Goal: Complete application form

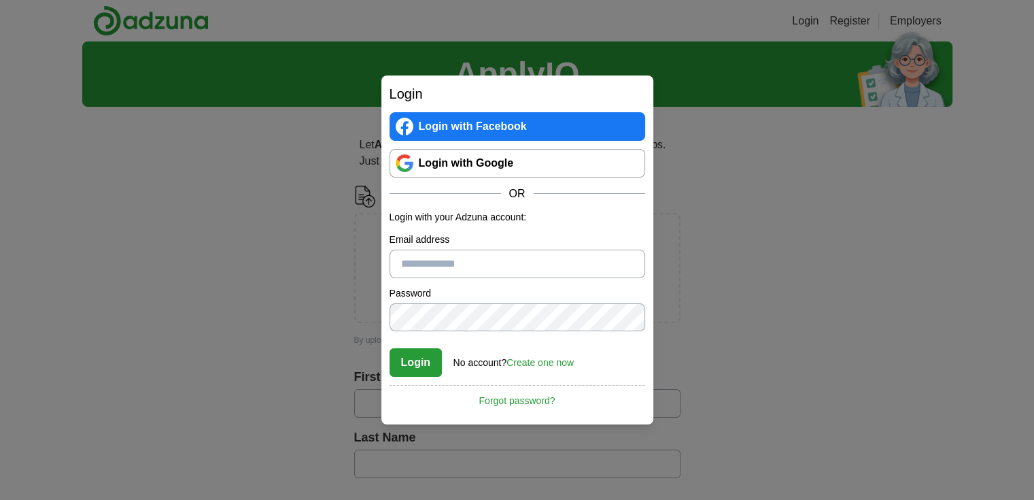
click at [544, 160] on link "Login with Google" at bounding box center [517, 163] width 256 height 29
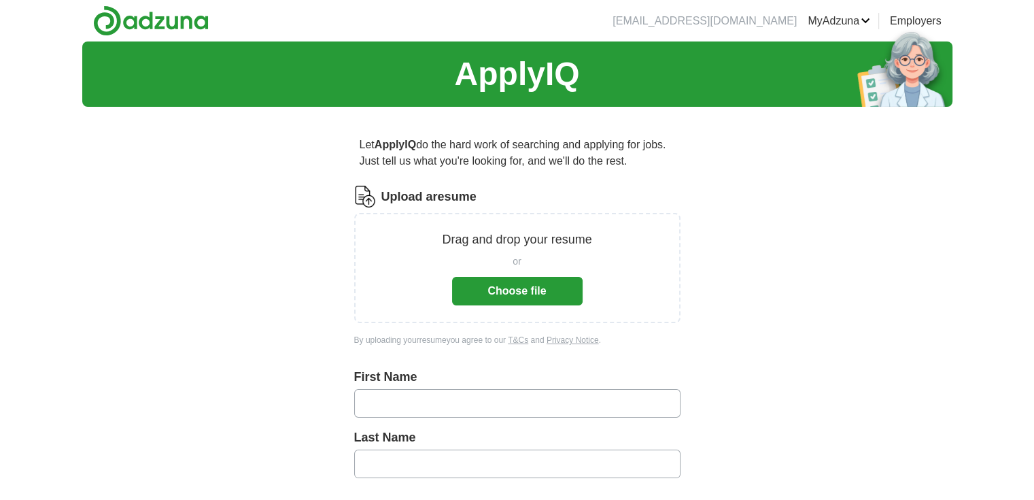
click at [512, 290] on button "Choose file" at bounding box center [517, 291] width 130 height 29
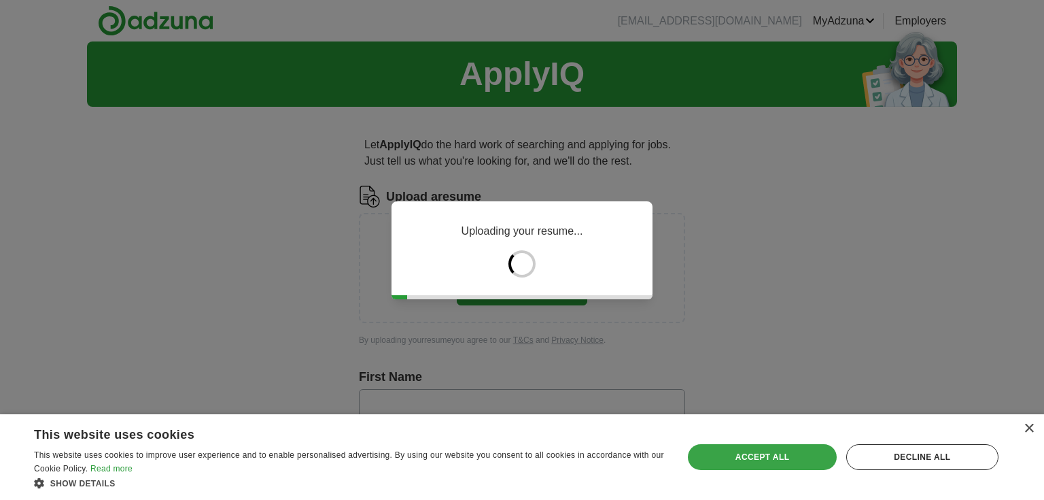
click at [778, 464] on div "Accept all" at bounding box center [762, 457] width 148 height 26
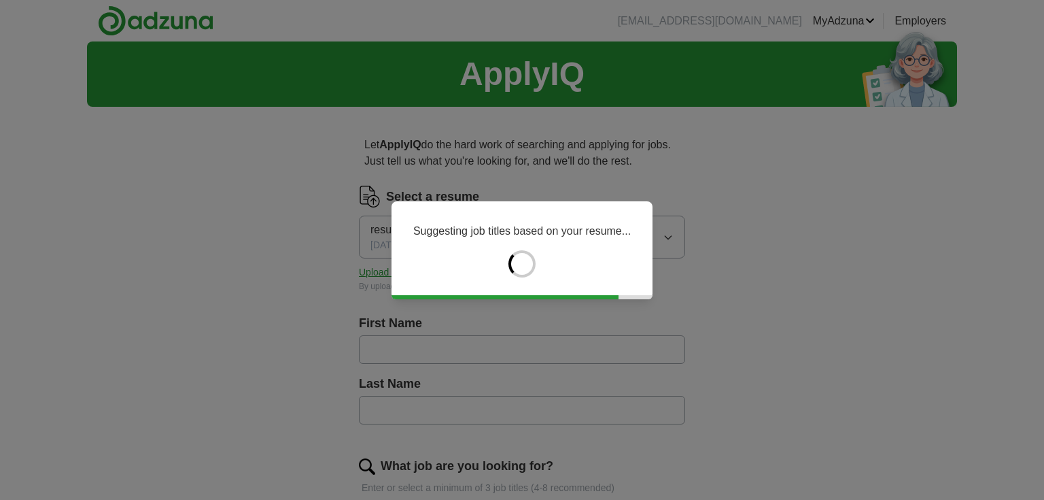
type input "******"
type input "**********"
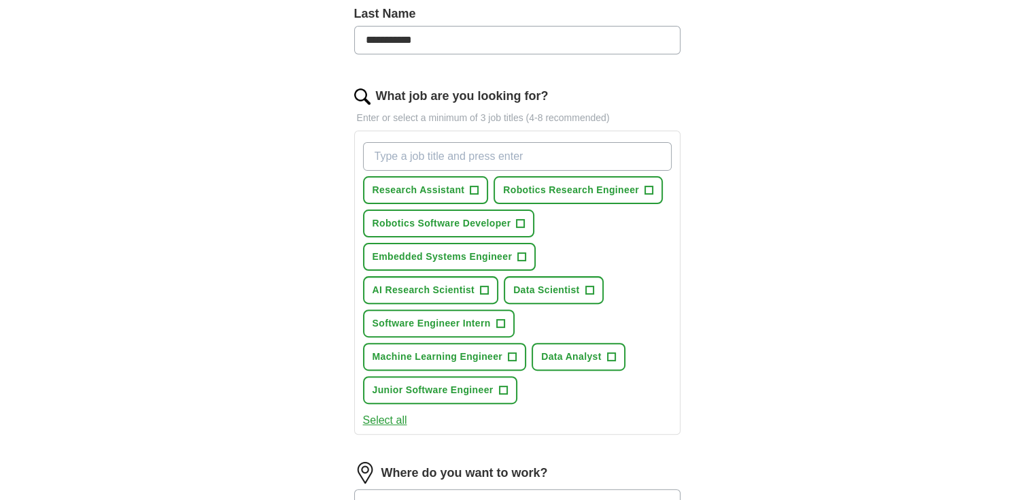
scroll to position [371, 0]
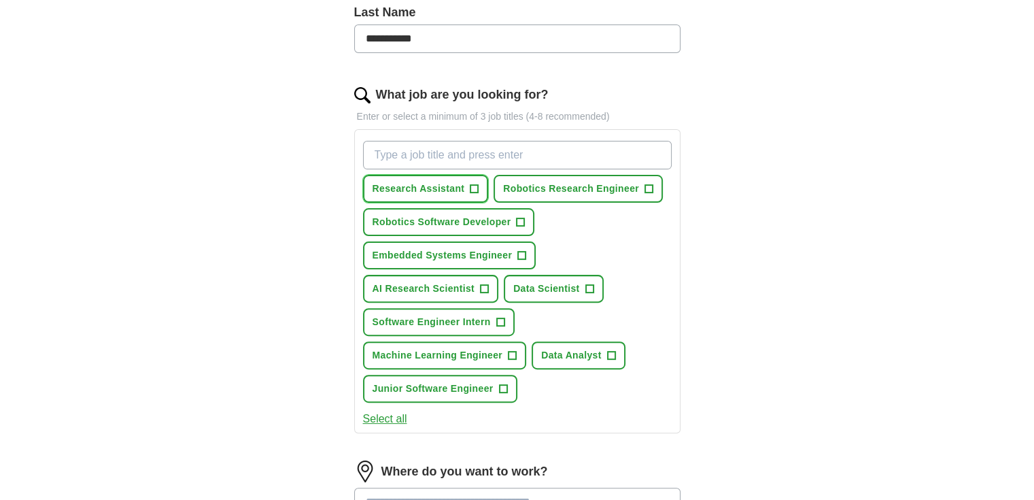
click at [476, 184] on span "+" at bounding box center [474, 189] width 8 height 11
click at [499, 323] on span "+" at bounding box center [500, 322] width 8 height 11
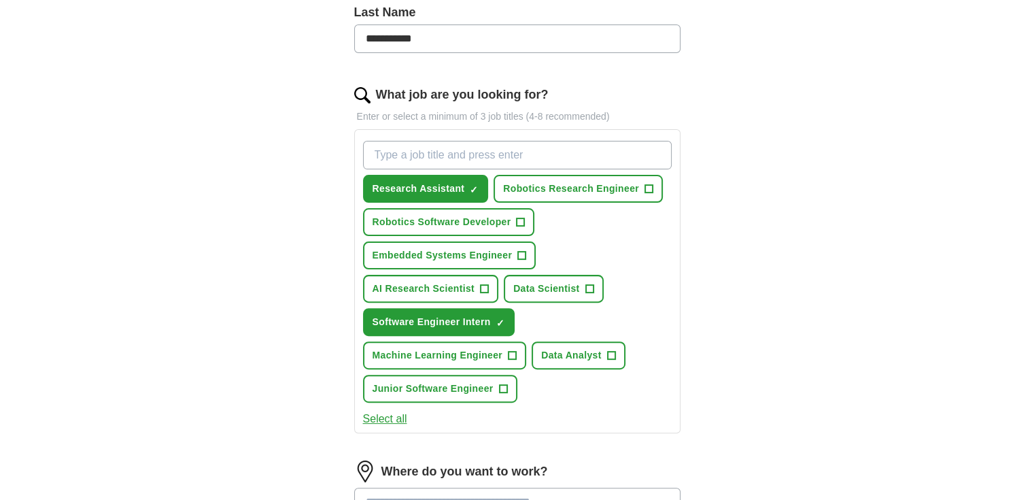
drag, startPoint x: 381, startPoint y: 418, endPoint x: 302, endPoint y: 339, distance: 112.0
click at [302, 339] on div "**********" at bounding box center [517, 236] width 435 height 981
click at [496, 147] on input "What job are you looking for?" at bounding box center [517, 155] width 309 height 29
type input "Intern"
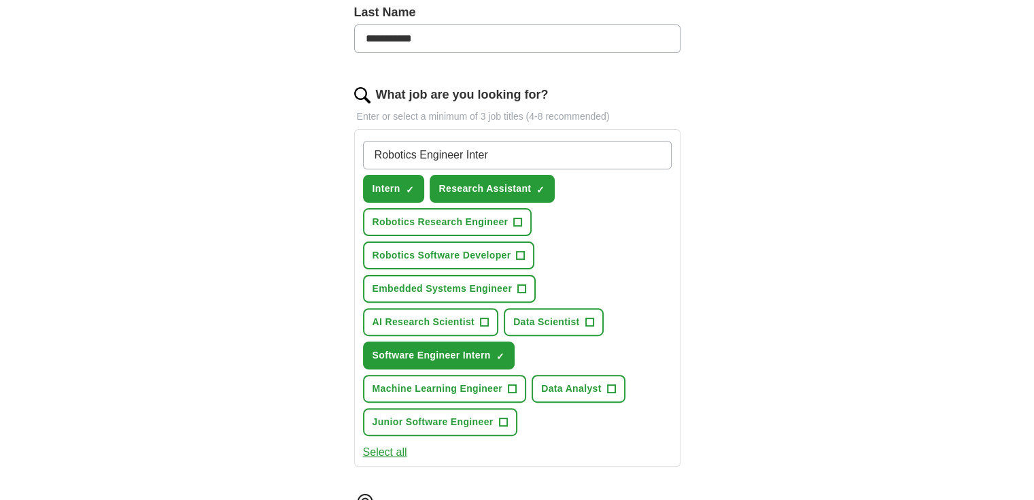
type input "Robotics Engineer Intern"
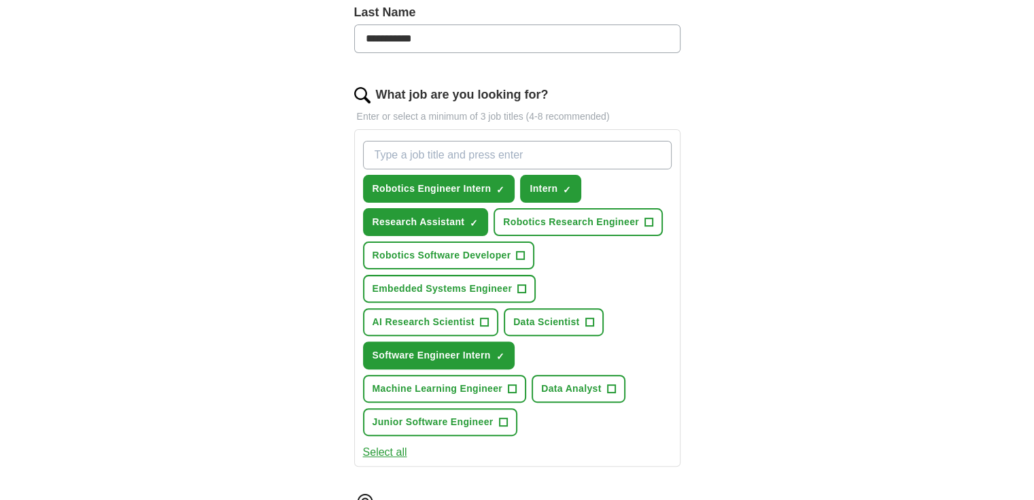
scroll to position [625, 0]
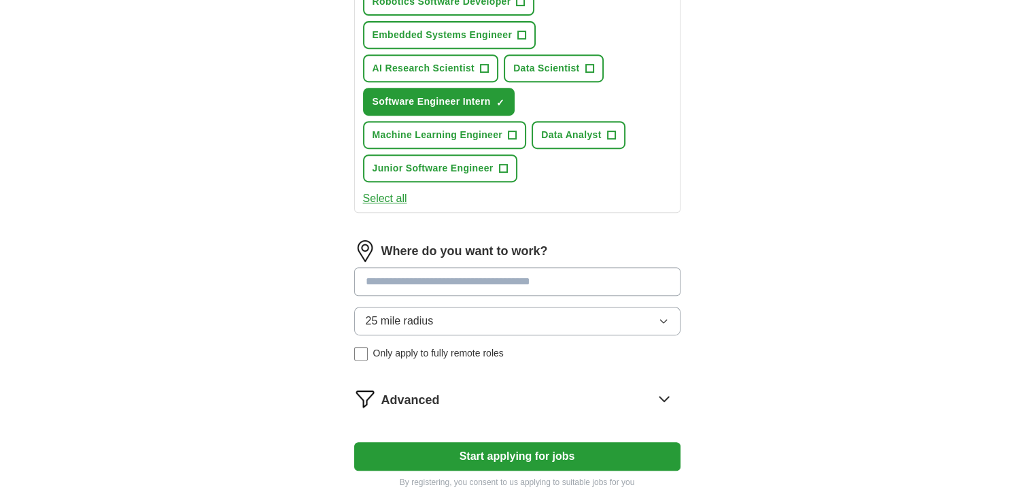
click at [432, 273] on input at bounding box center [517, 281] width 326 height 29
type input "******"
click at [354, 442] on button "Start applying for jobs" at bounding box center [517, 456] width 326 height 29
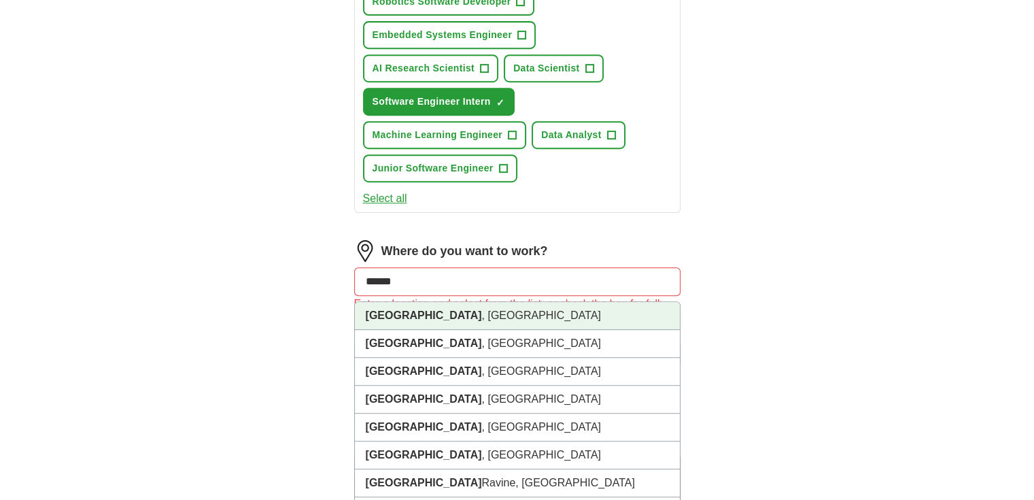
click at [408, 304] on li "Boston , MA" at bounding box center [517, 316] width 325 height 28
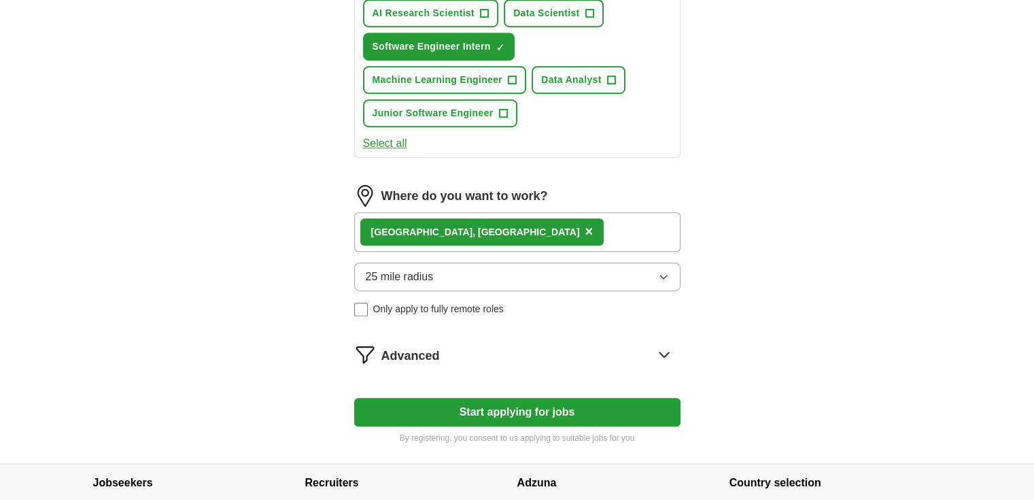
scroll to position [681, 0]
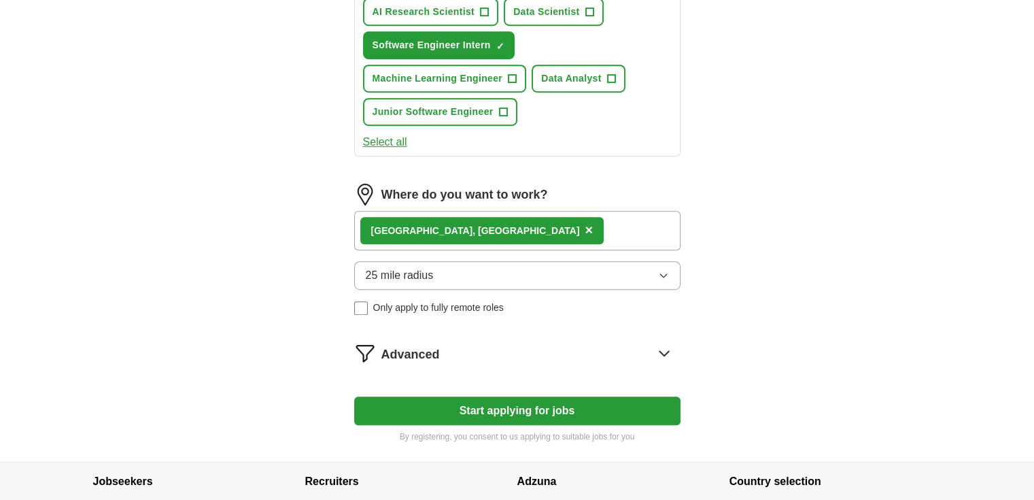
click at [497, 225] on div "Boston , MA ×" at bounding box center [517, 230] width 326 height 39
click at [482, 224] on div "Boston , MA ×" at bounding box center [517, 230] width 326 height 39
click at [462, 225] on div "Boston , MA ×" at bounding box center [517, 230] width 326 height 39
click at [413, 261] on button "25 mile radius" at bounding box center [517, 275] width 326 height 29
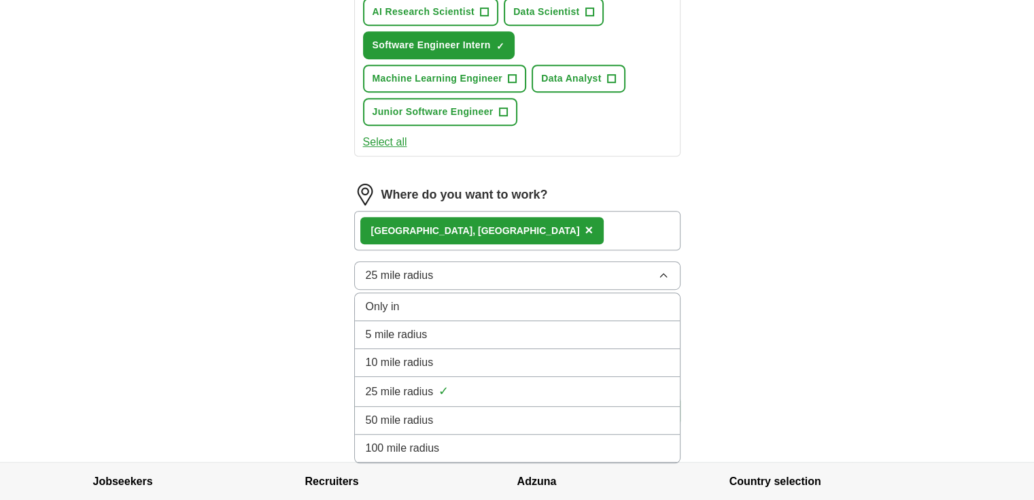
click at [424, 406] on li "50 mile radius" at bounding box center [517, 420] width 325 height 28
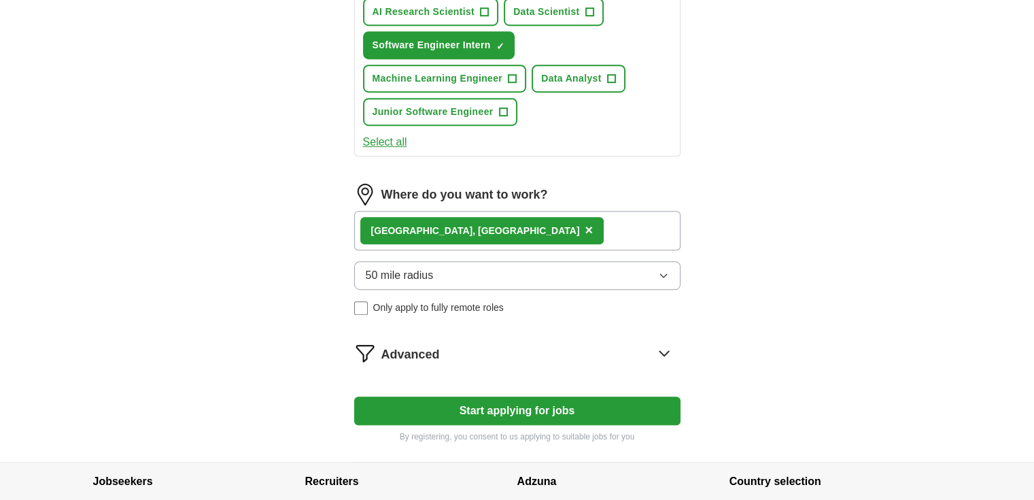
click at [584, 227] on span "×" at bounding box center [588, 229] width 8 height 15
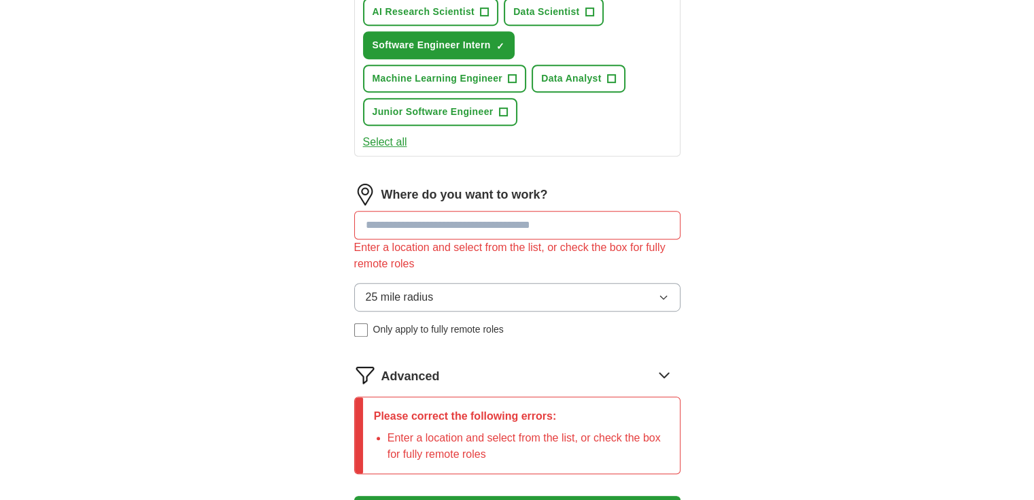
click at [432, 226] on input at bounding box center [517, 225] width 326 height 29
type input "*********"
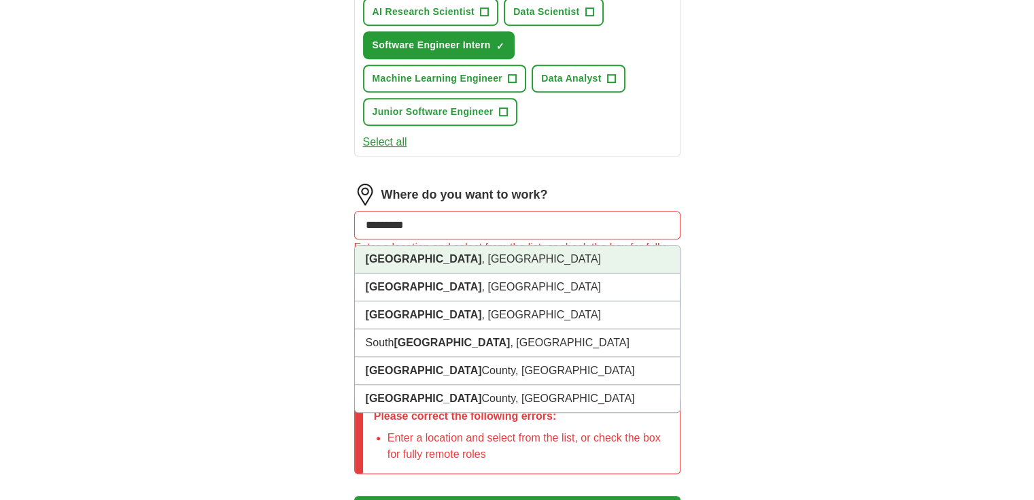
click at [423, 248] on li "Worcester , MA" at bounding box center [517, 259] width 325 height 28
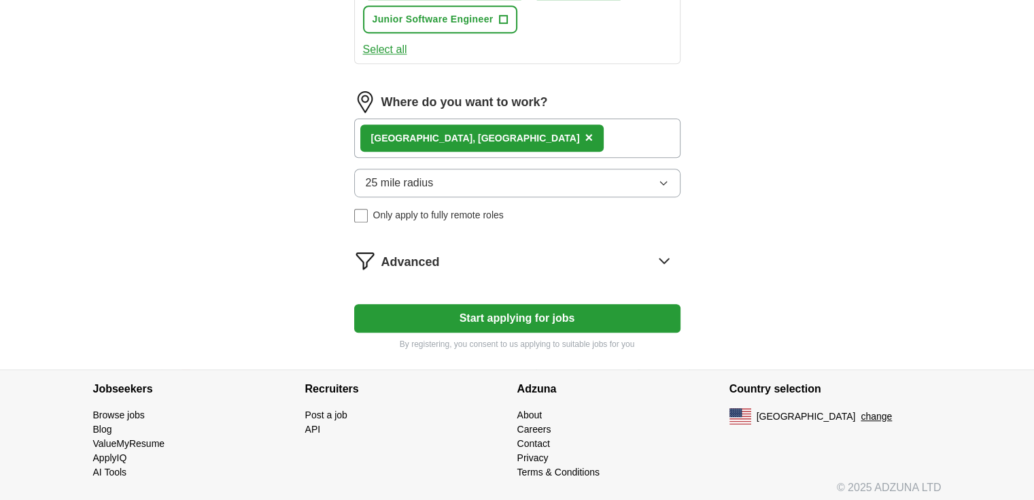
click at [497, 150] on div "Worcester , MA ×" at bounding box center [517, 137] width 326 height 39
click at [482, 175] on button "25 mile radius" at bounding box center [517, 183] width 326 height 29
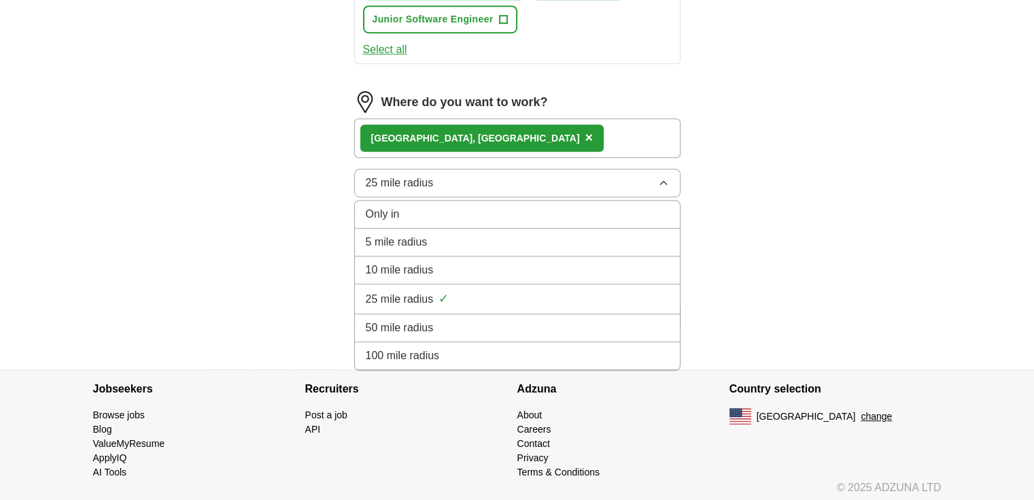
click at [443, 319] on div "50 mile radius" at bounding box center [517, 327] width 303 height 16
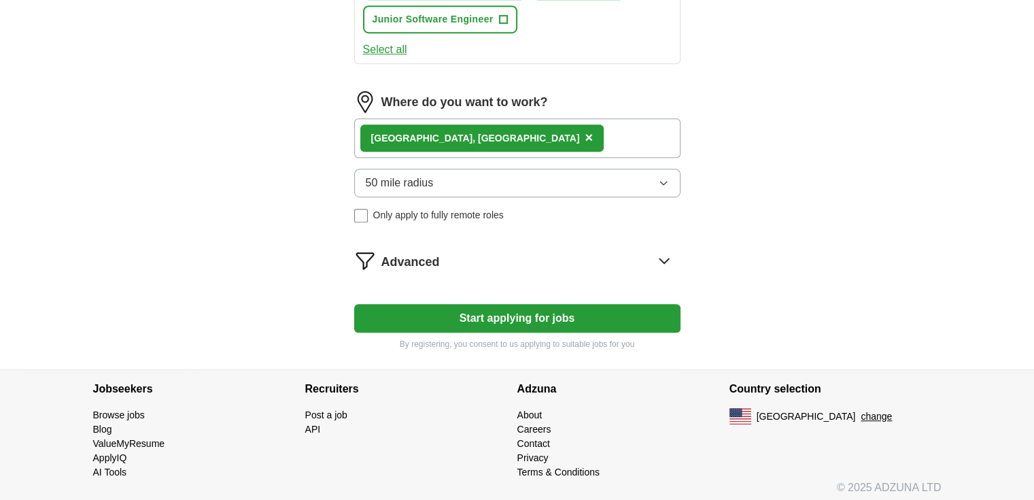
click at [461, 179] on button "50 mile radius" at bounding box center [517, 183] width 326 height 29
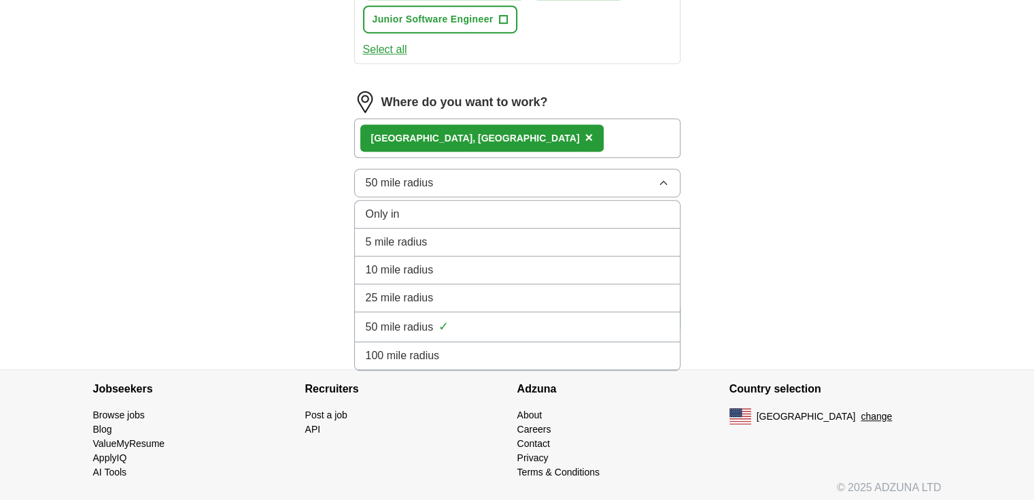
click at [449, 347] on div "100 mile radius" at bounding box center [517, 355] width 303 height 16
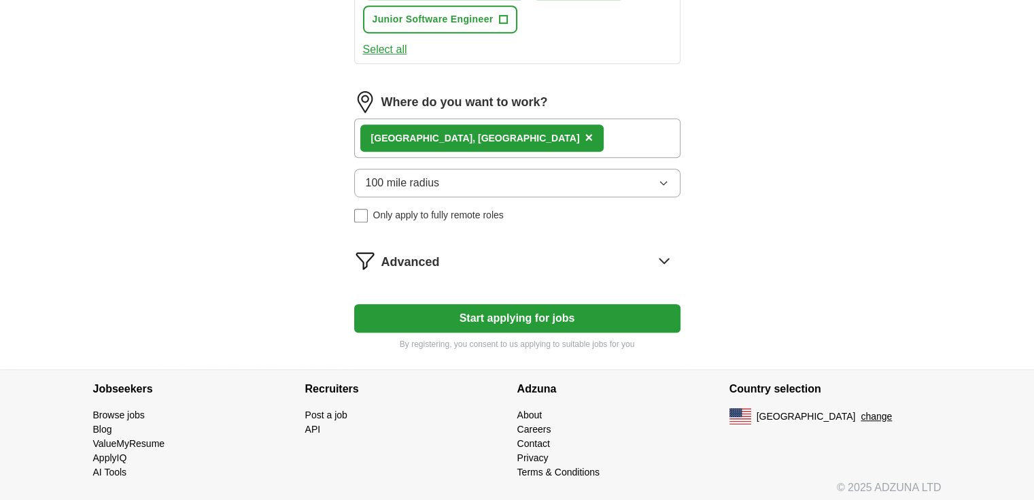
click at [510, 261] on div "Advanced" at bounding box center [530, 260] width 299 height 22
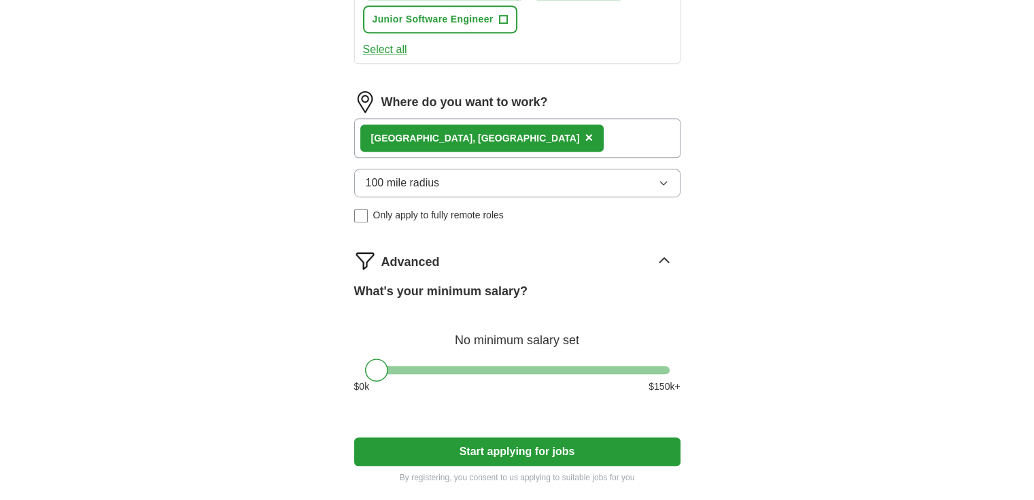
scroll to position [860, 0]
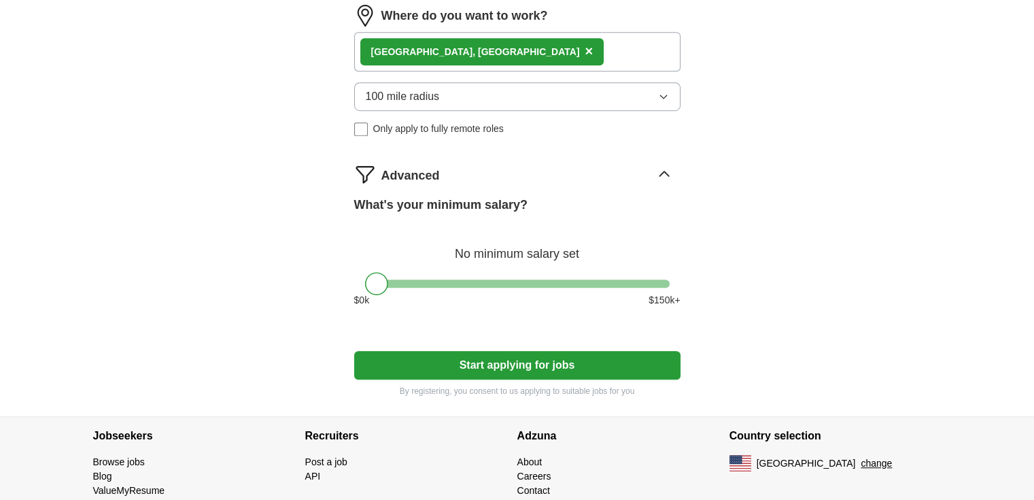
click at [435, 356] on button "Start applying for jobs" at bounding box center [517, 365] width 326 height 29
select select "**"
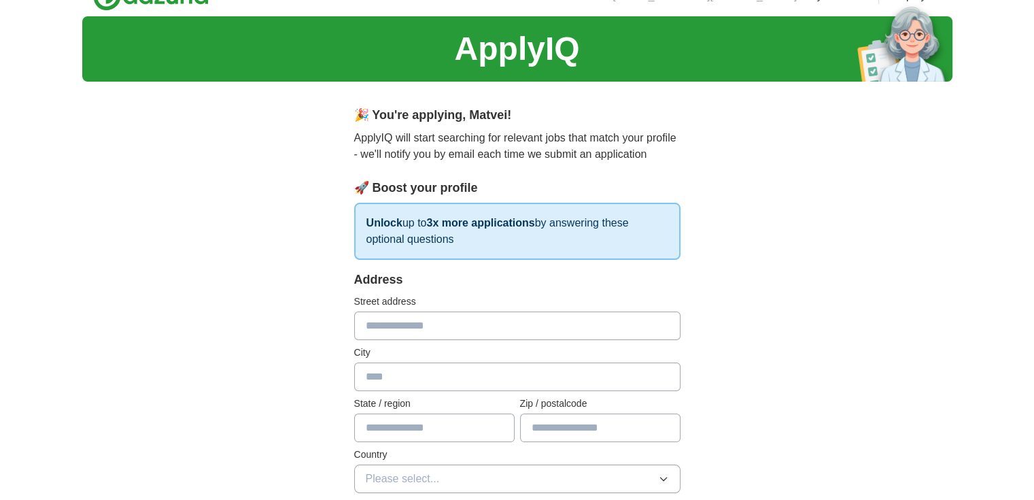
scroll to position [0, 0]
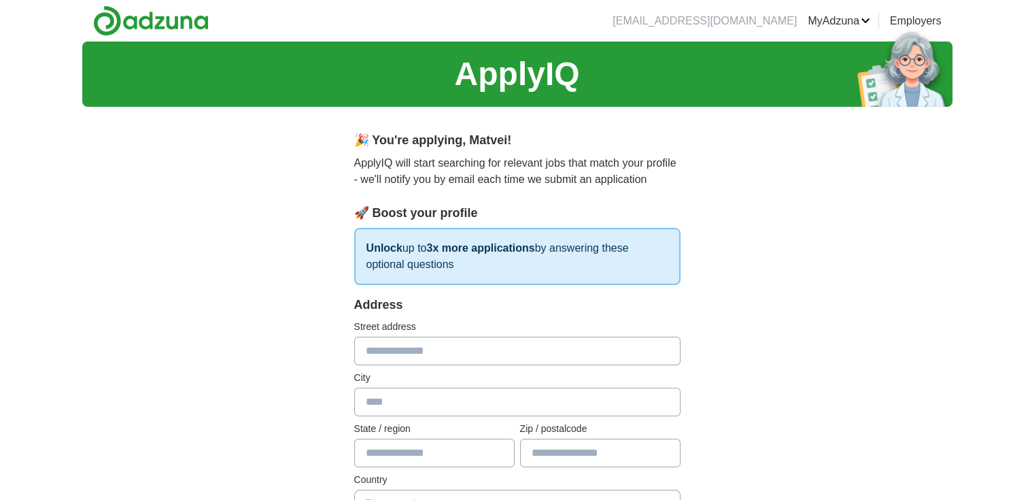
click at [444, 349] on input "text" at bounding box center [517, 350] width 326 height 29
type input "**********"
type input "*********"
type input "**"
type input "*****"
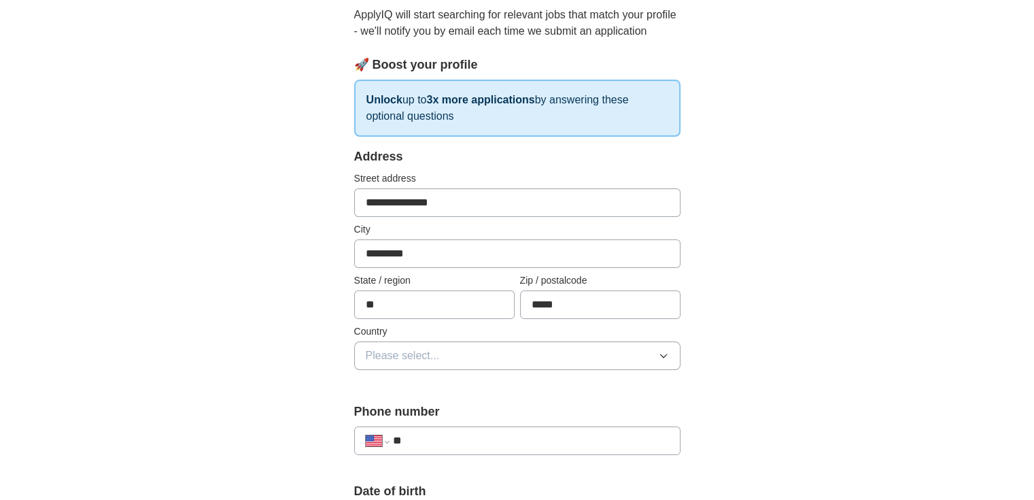
scroll to position [149, 0]
click at [457, 402] on label "Phone number" at bounding box center [517, 411] width 326 height 18
click at [476, 357] on button "Please select..." at bounding box center [517, 354] width 326 height 29
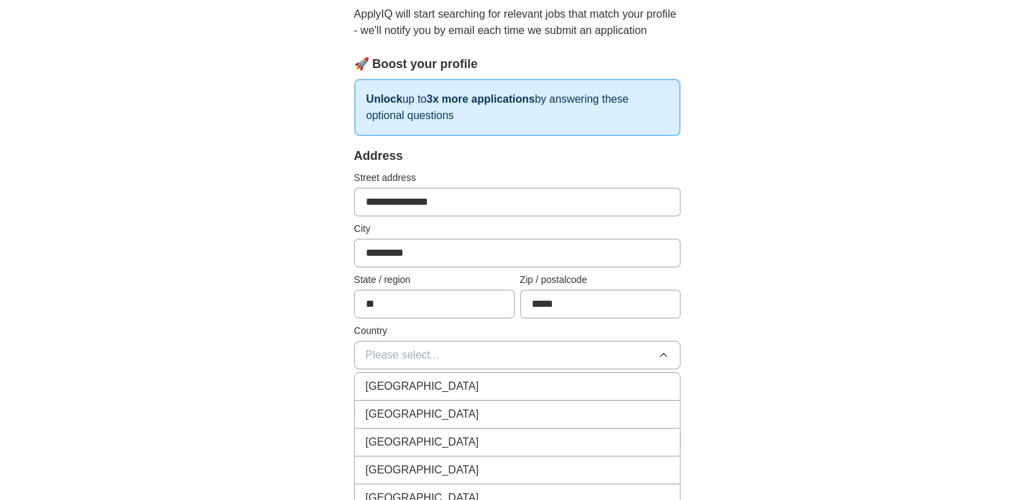
click at [470, 406] on div "United States" at bounding box center [517, 414] width 303 height 16
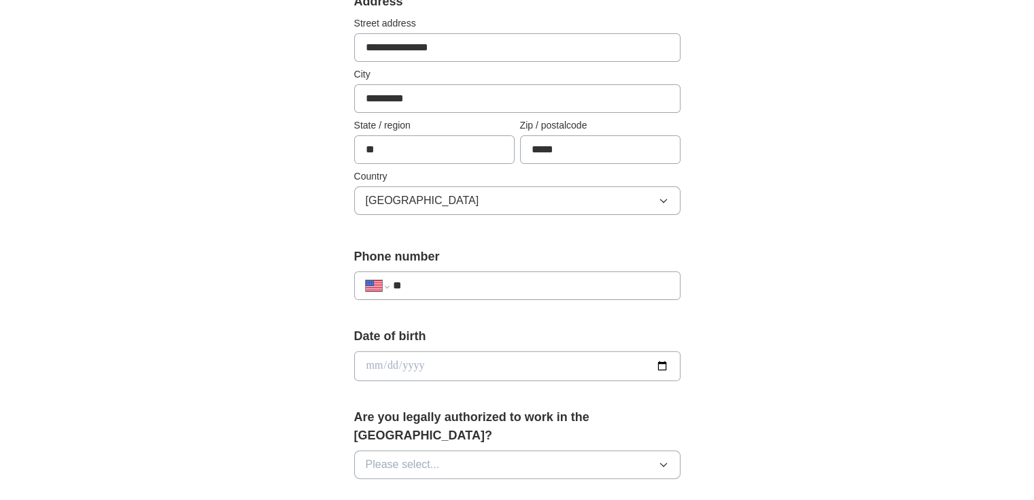
scroll to position [309, 0]
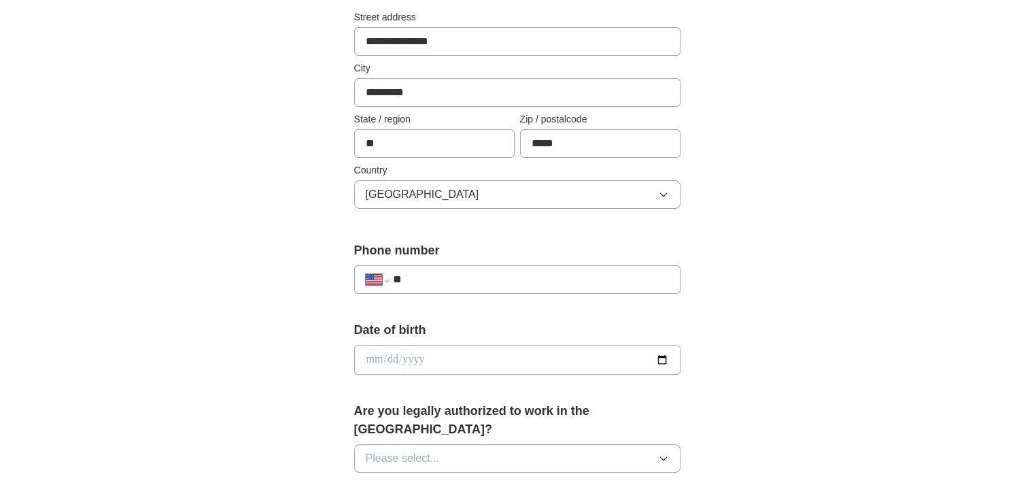
click at [466, 295] on div "**********" at bounding box center [517, 272] width 326 height 63
click at [476, 284] on input "**" at bounding box center [530, 279] width 276 height 16
type input "**********"
click at [446, 372] on div "Date of birth" at bounding box center [517, 353] width 326 height 65
click at [473, 359] on input "date" at bounding box center [517, 360] width 326 height 30
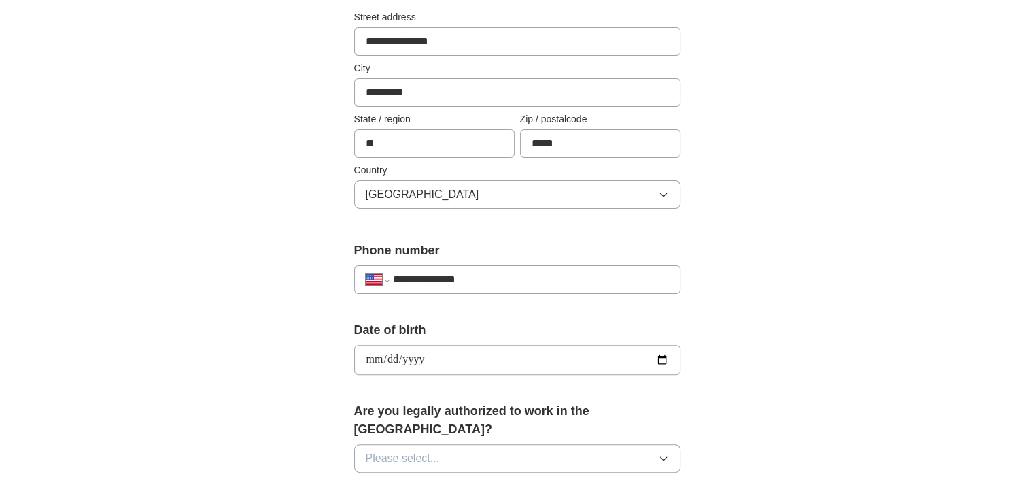
type input "**********"
click at [494, 444] on button "Please select..." at bounding box center [517, 458] width 326 height 29
click at [449, 476] on li "Yes" at bounding box center [517, 490] width 325 height 28
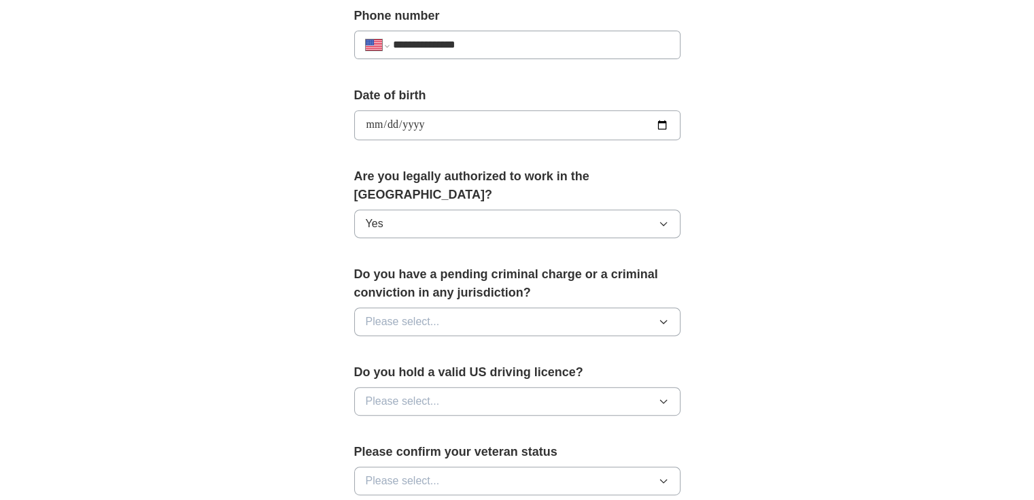
scroll to position [544, 0]
click at [533, 285] on div "Do you have a pending criminal charge or a criminal conviction in any jurisdict…" at bounding box center [517, 306] width 326 height 82
click at [531, 307] on button "Please select..." at bounding box center [517, 321] width 326 height 29
click at [460, 372] on div "No" at bounding box center [517, 380] width 303 height 16
click at [481, 387] on button "Please select..." at bounding box center [517, 401] width 326 height 29
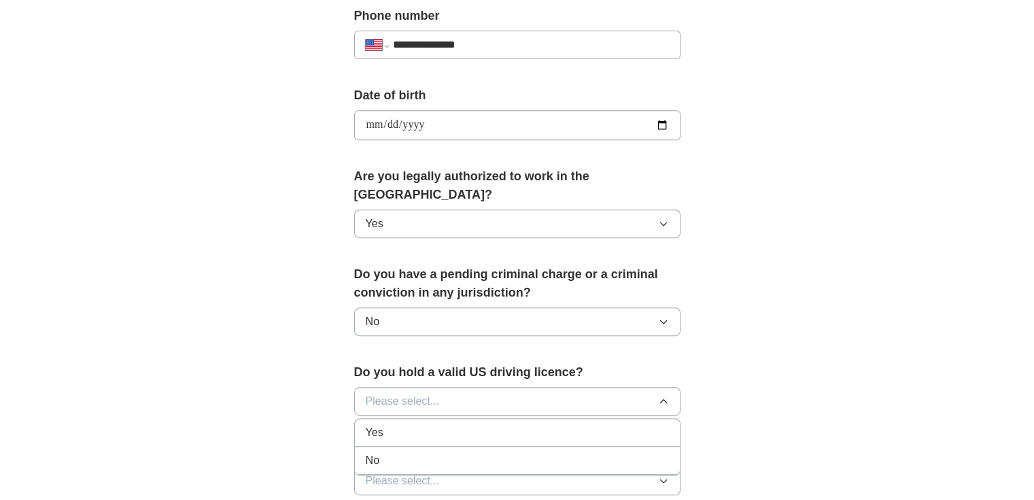
click at [487, 424] on div "Yes" at bounding box center [517, 432] width 303 height 16
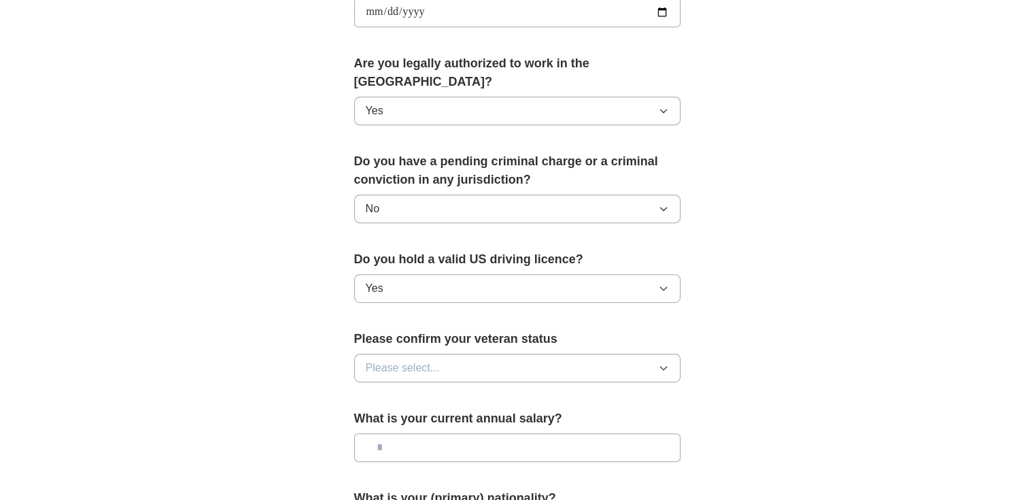
click at [534, 353] on button "Please select..." at bounding box center [517, 367] width 326 height 29
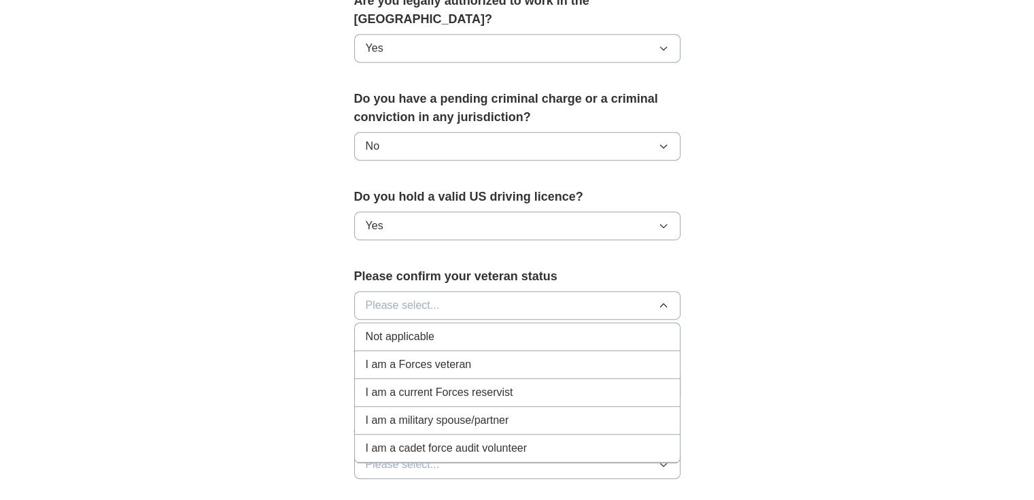
scroll to position [741, 0]
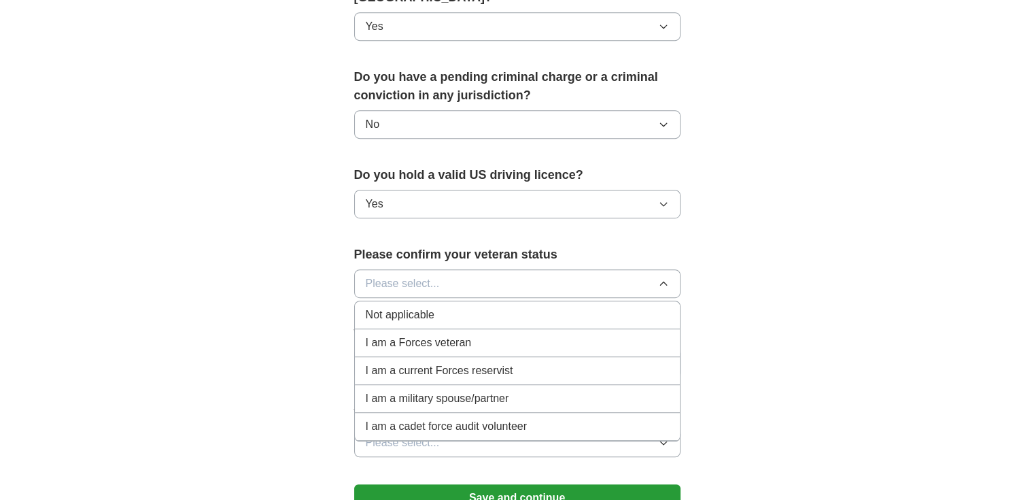
click at [518, 307] on div "Not applicable" at bounding box center [517, 315] width 303 height 16
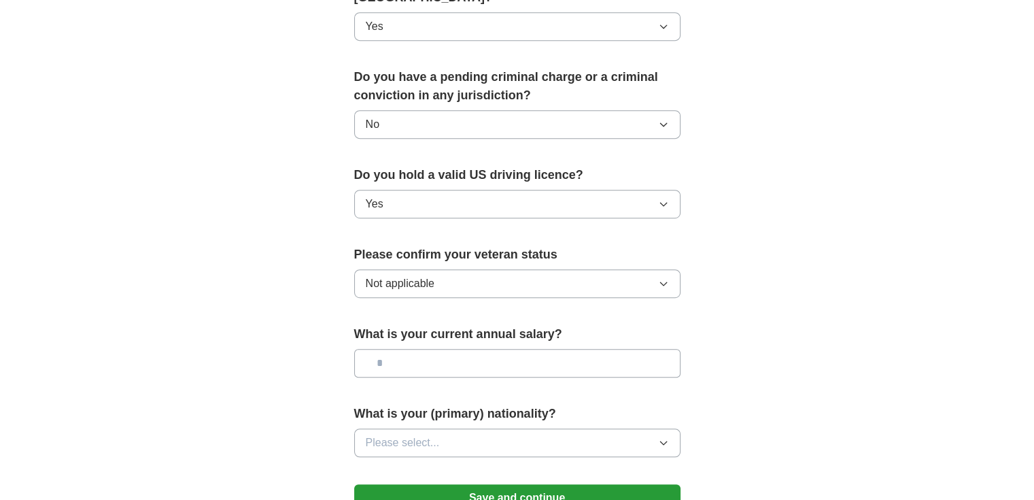
click at [500, 349] on input "text" at bounding box center [517, 363] width 326 height 29
click at [478, 428] on button "Please select..." at bounding box center [517, 442] width 326 height 29
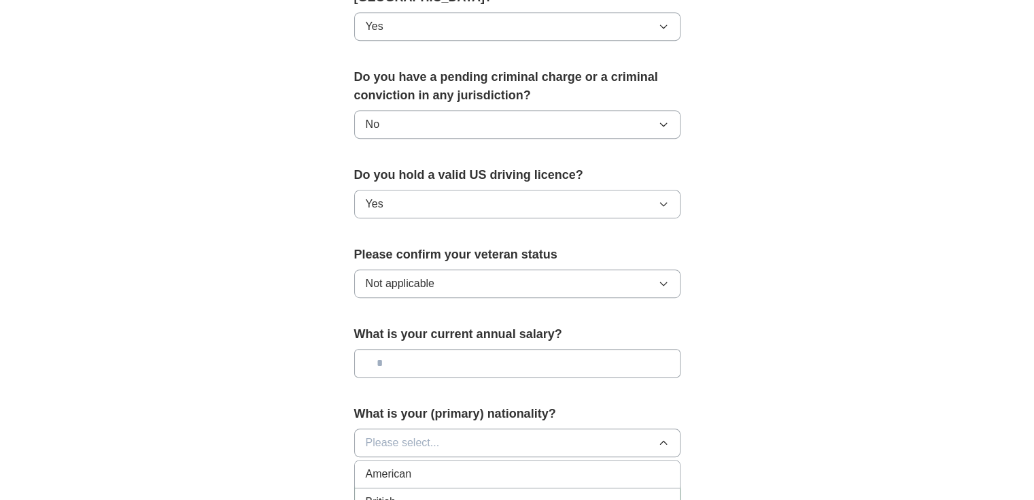
click at [454, 488] on li "British" at bounding box center [517, 502] width 325 height 28
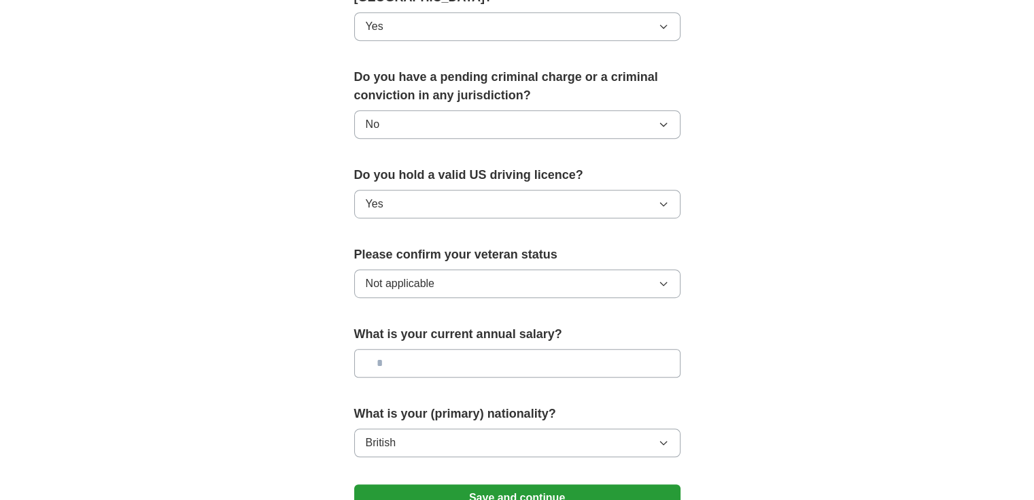
click at [497, 428] on button "British" at bounding box center [517, 442] width 326 height 29
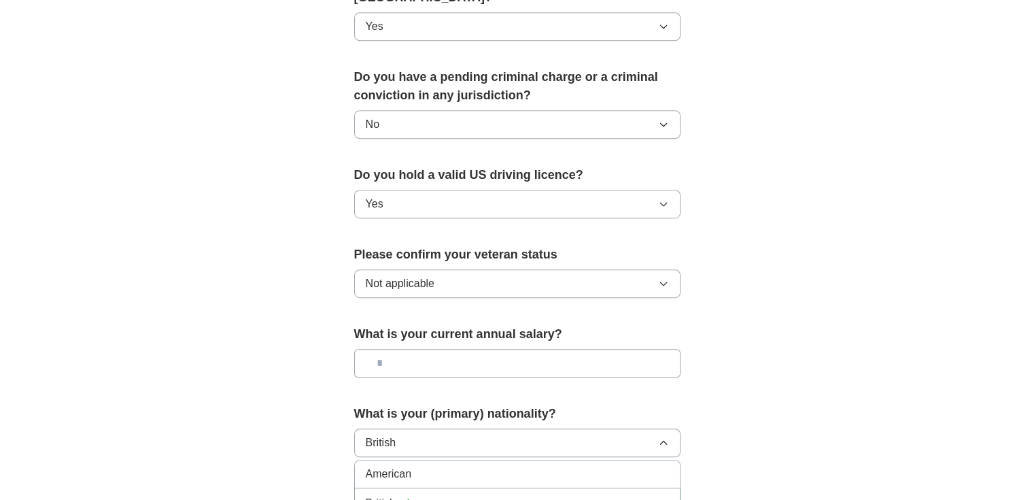
click at [434, 466] on div "American" at bounding box center [517, 474] width 303 height 16
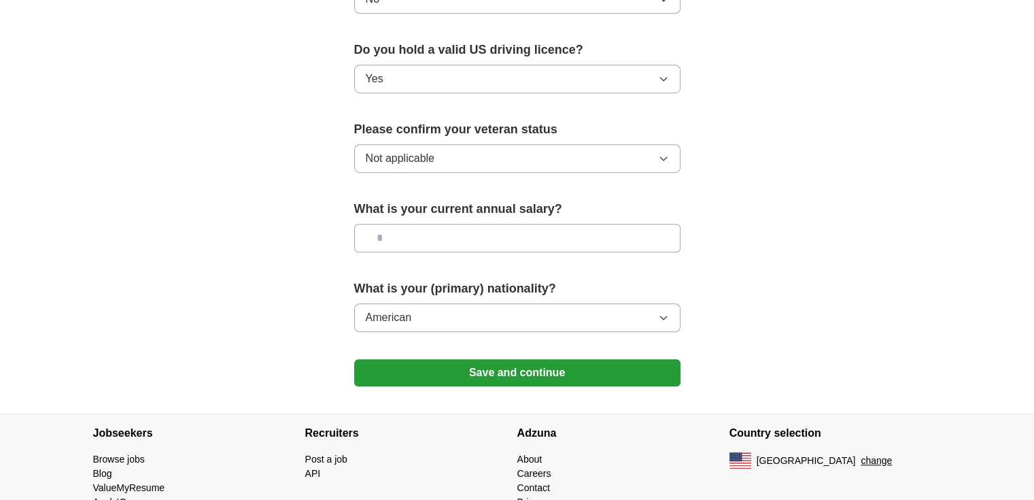
scroll to position [867, 0]
click at [511, 360] on button "Save and continue" at bounding box center [517, 371] width 326 height 27
